Goal: Task Accomplishment & Management: Use online tool/utility

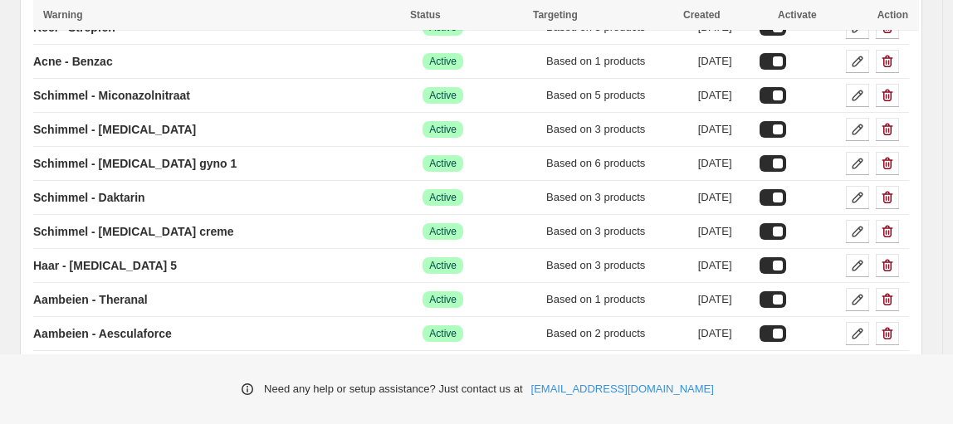
scroll to position [2046, 0]
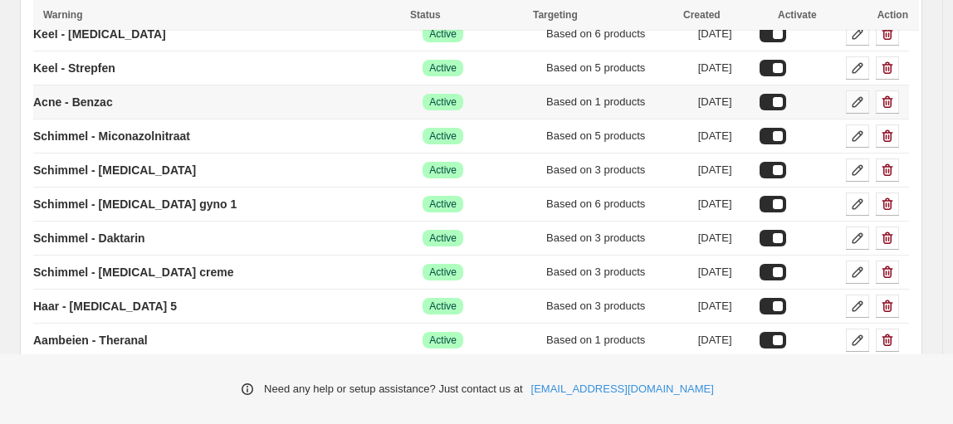
click at [865, 94] on icon at bounding box center [858, 102] width 17 height 17
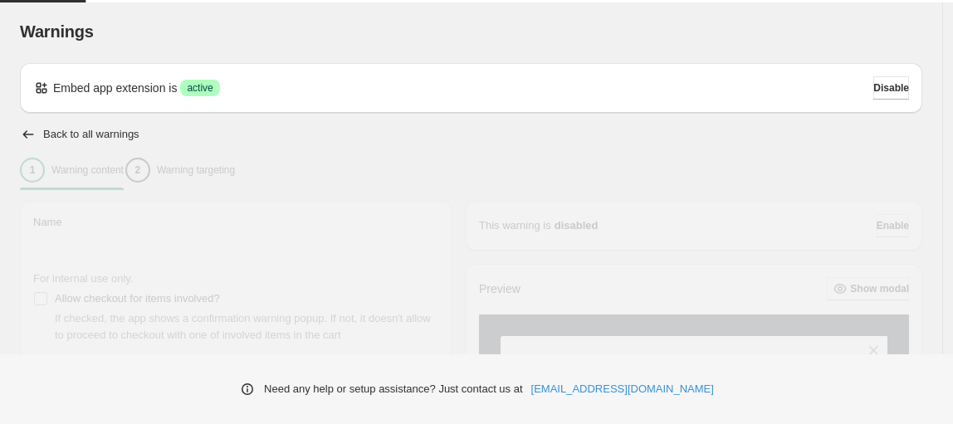
type input "**********"
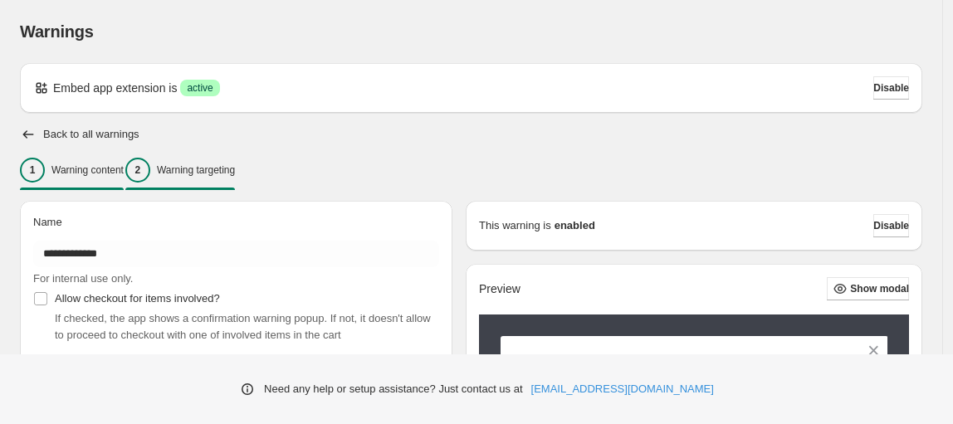
click at [229, 174] on p "Warning targeting" at bounding box center [196, 170] width 78 height 13
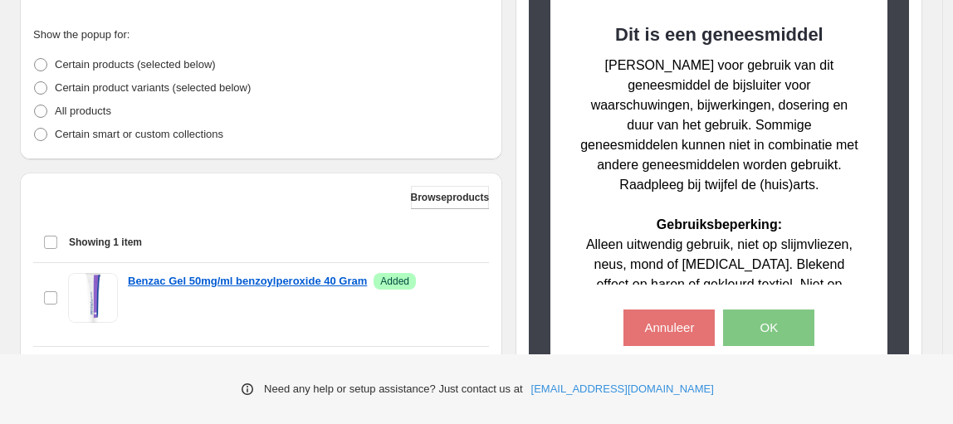
scroll to position [427, 0]
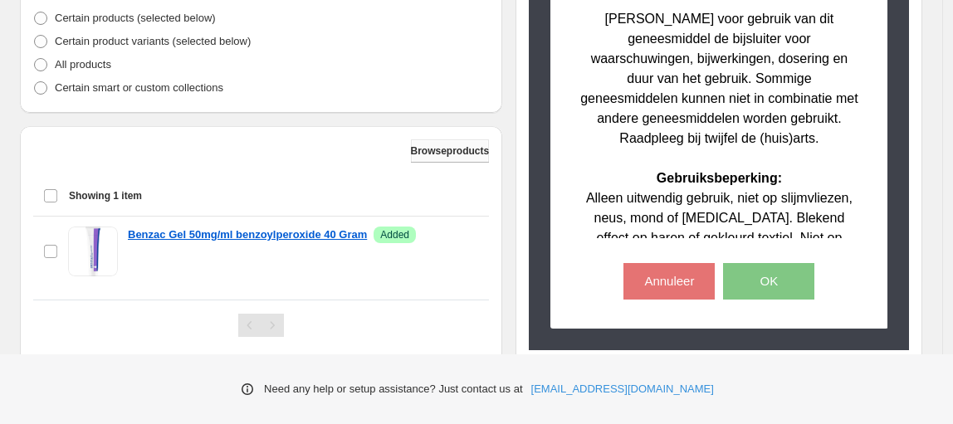
click at [426, 159] on button "Browse products" at bounding box center [450, 151] width 79 height 23
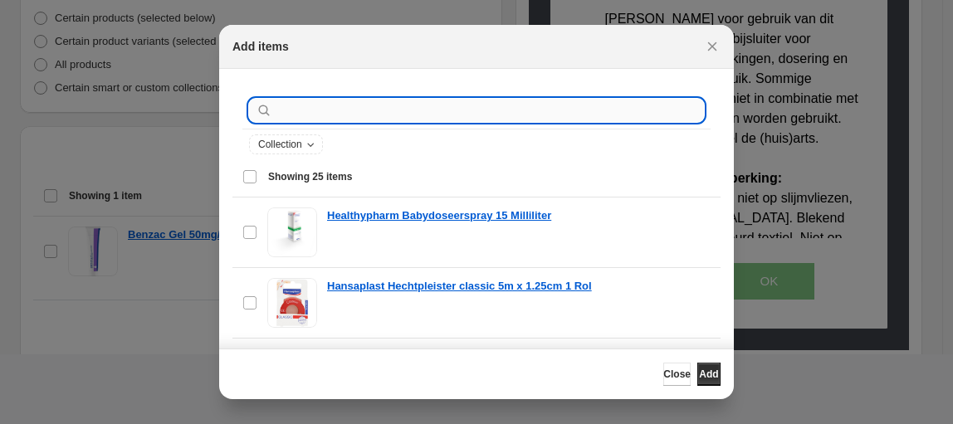
click at [364, 111] on input ":r3p:" at bounding box center [490, 110] width 429 height 23
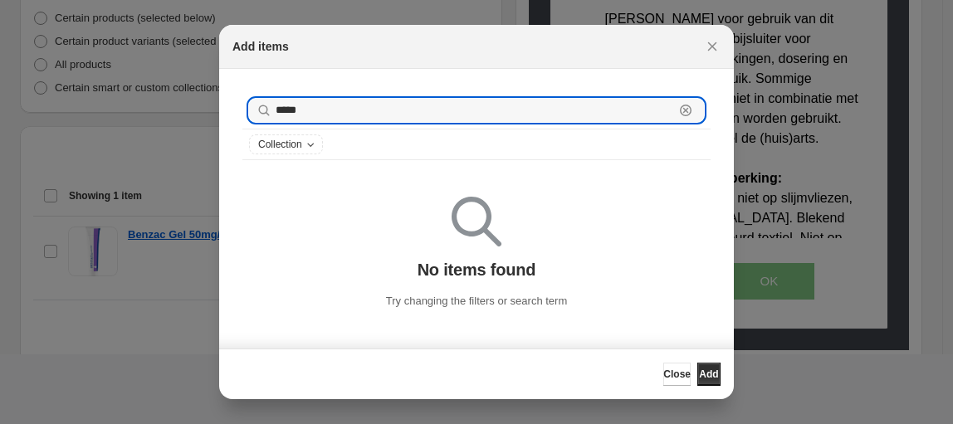
drag, startPoint x: 328, startPoint y: 114, endPoint x: 241, endPoint y: 107, distance: 87.5
click at [241, 105] on div "***** Clear Collection" at bounding box center [477, 126] width 488 height 88
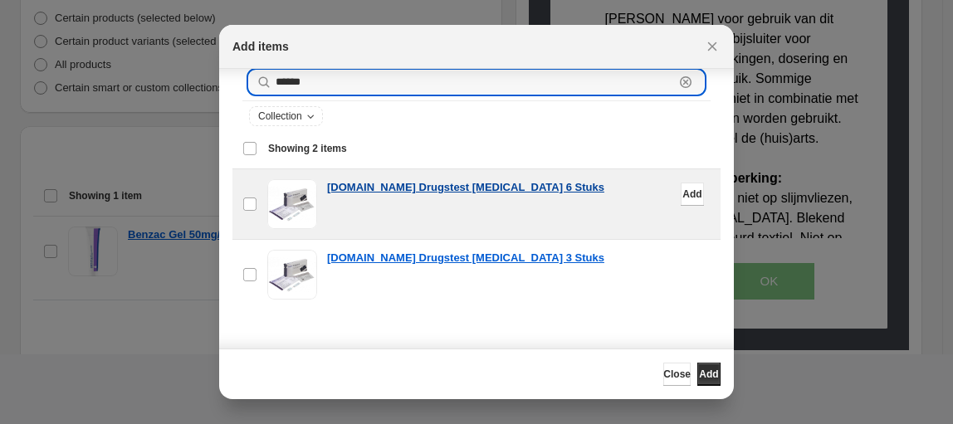
scroll to position [29, 0]
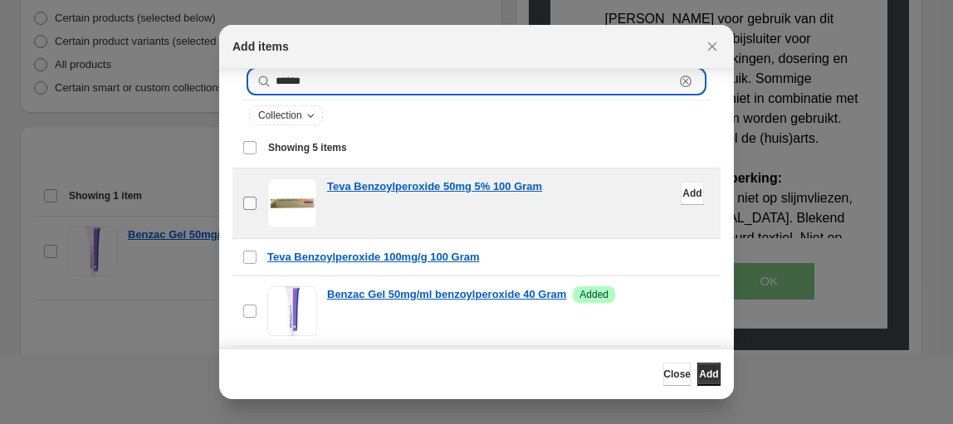
type input "******"
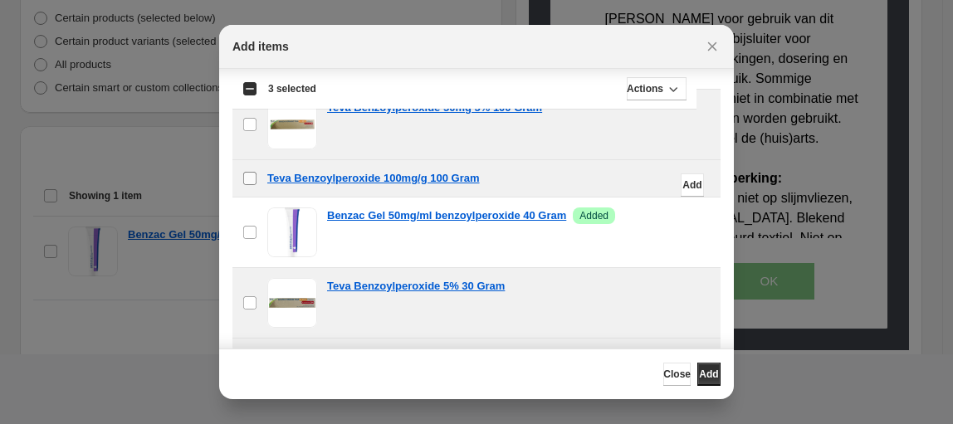
scroll to position [123, 0]
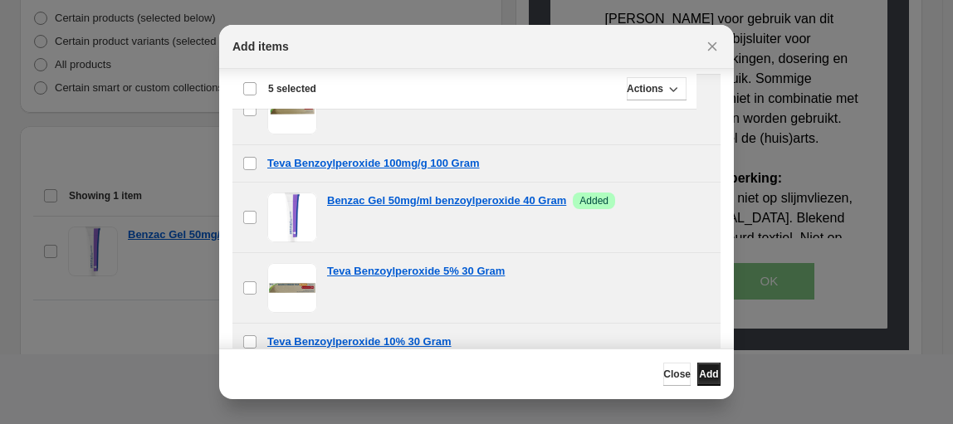
click at [699, 371] on span "Add" at bounding box center [708, 374] width 19 height 13
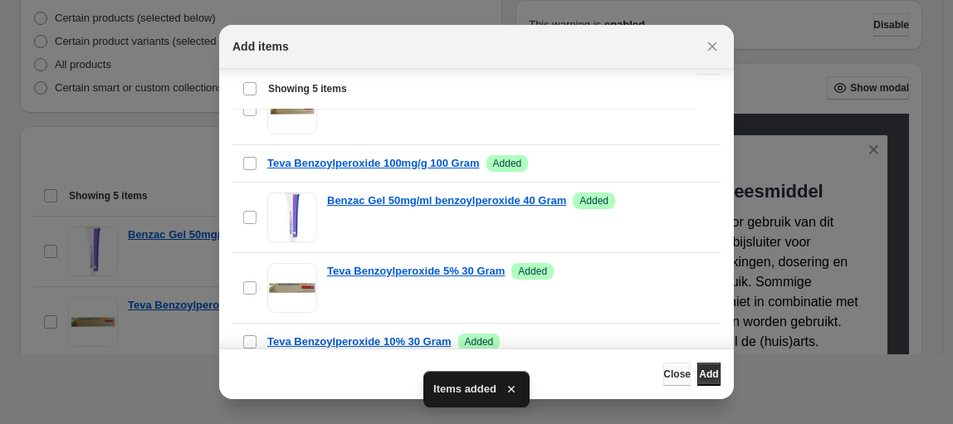
click at [664, 375] on span "Close" at bounding box center [677, 374] width 27 height 13
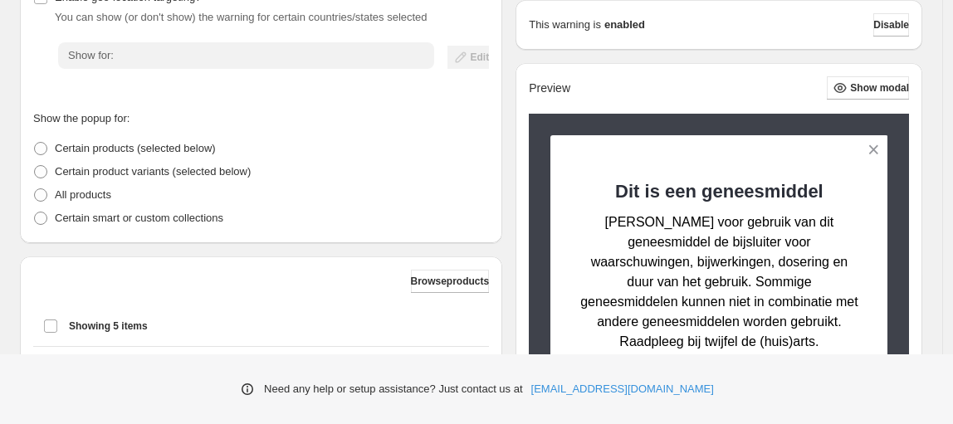
scroll to position [0, 0]
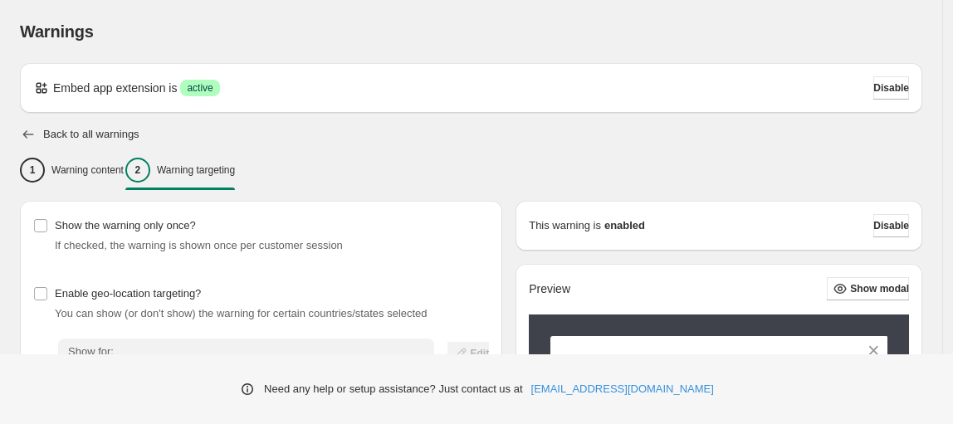
click at [24, 132] on icon "button" at bounding box center [28, 134] width 17 height 17
